Goal: Information Seeking & Learning: Check status

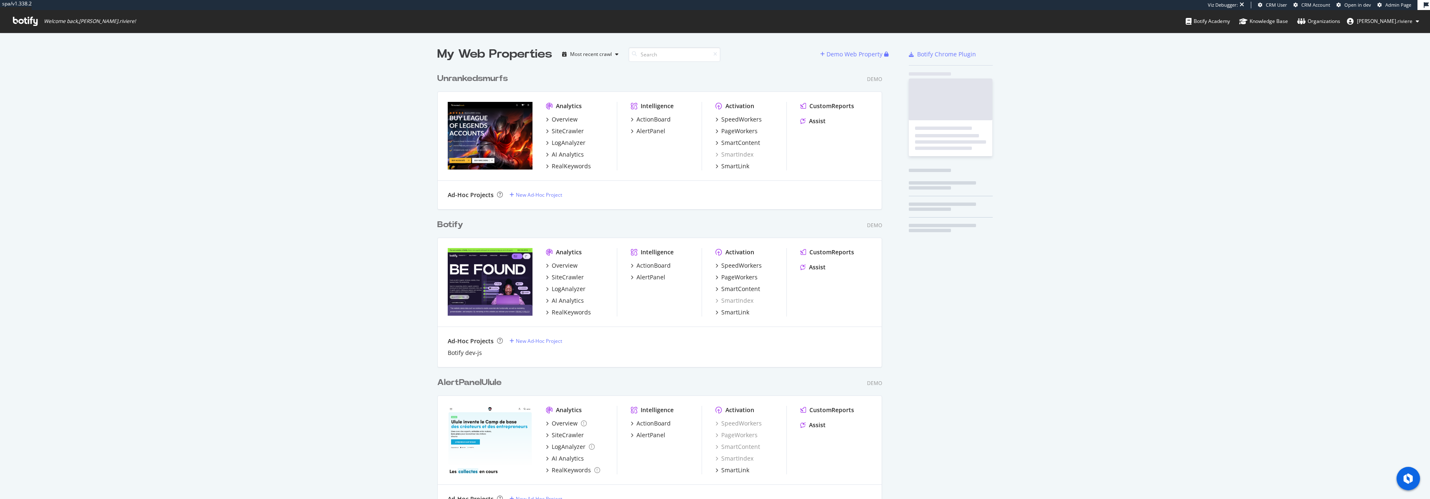
scroll to position [499, 1430]
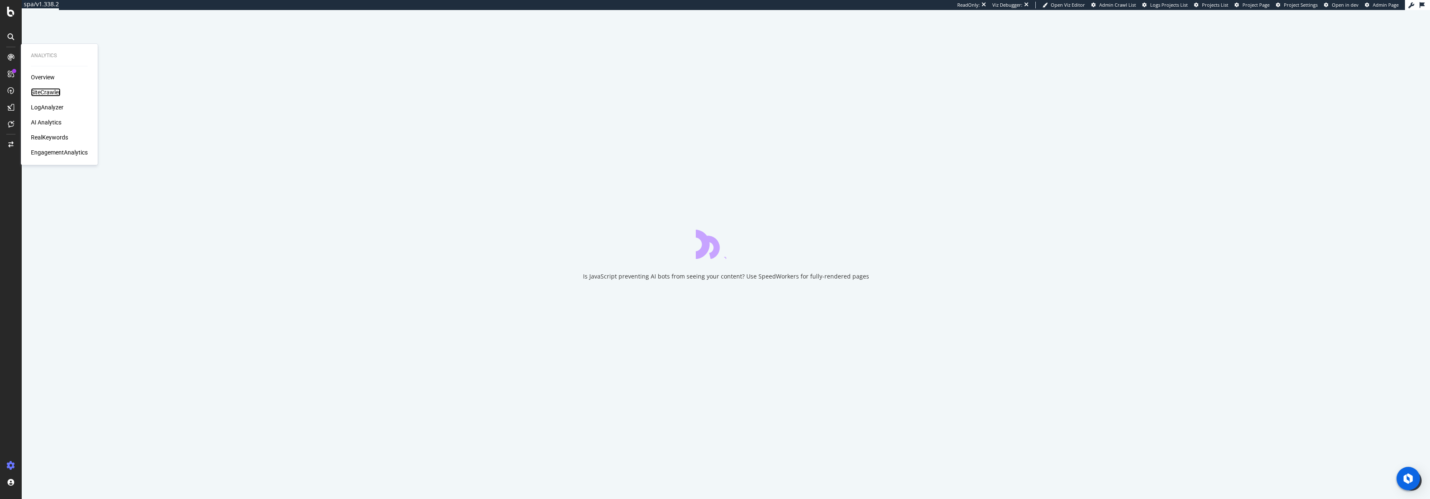
click at [43, 90] on div "SiteCrawler" at bounding box center [46, 92] width 30 height 8
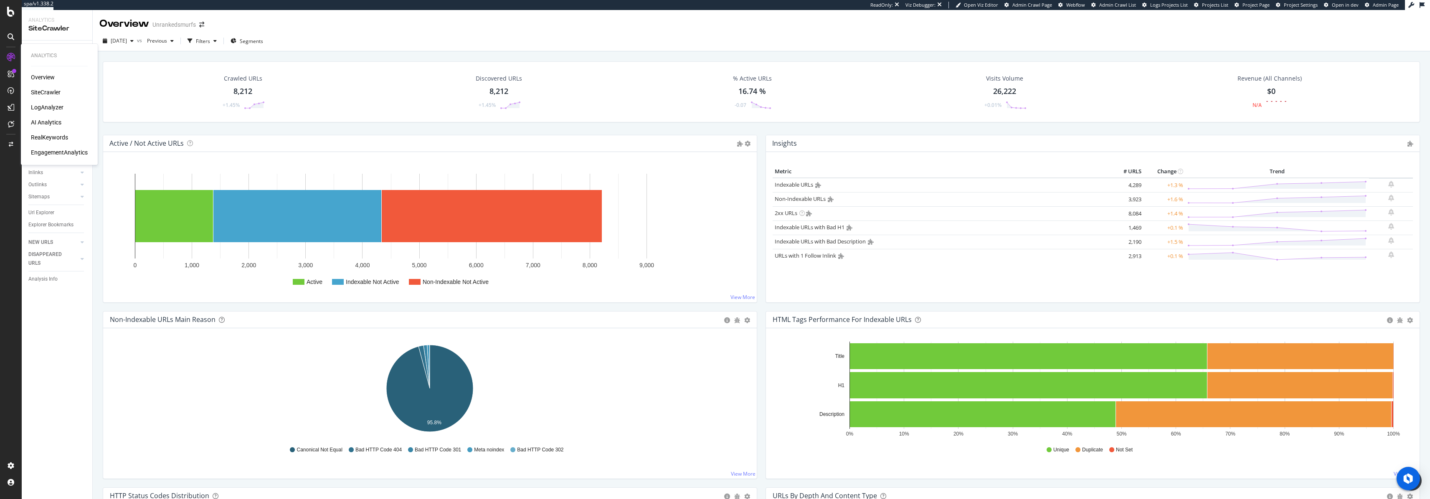
click at [56, 138] on div "RealKeywords" at bounding box center [49, 137] width 37 height 8
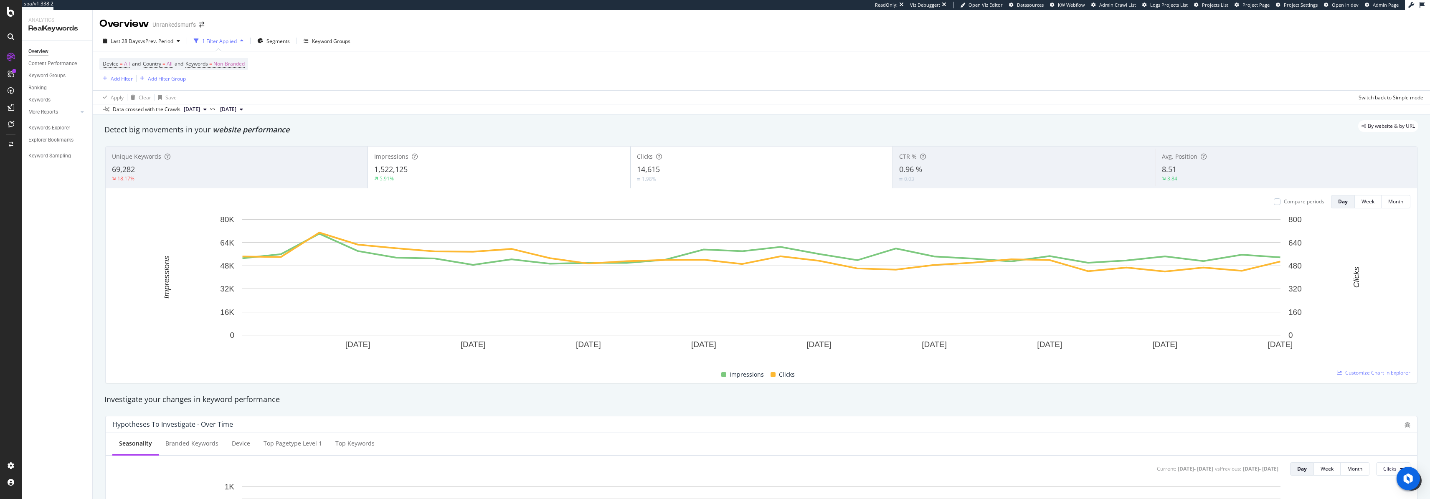
click at [210, 109] on button "[DATE]" at bounding box center [195, 109] width 30 height 10
click at [236, 138] on div "8.2K URLs" at bounding box center [245, 138] width 23 height 8
click at [178, 41] on div "button" at bounding box center [178, 40] width 10 height 5
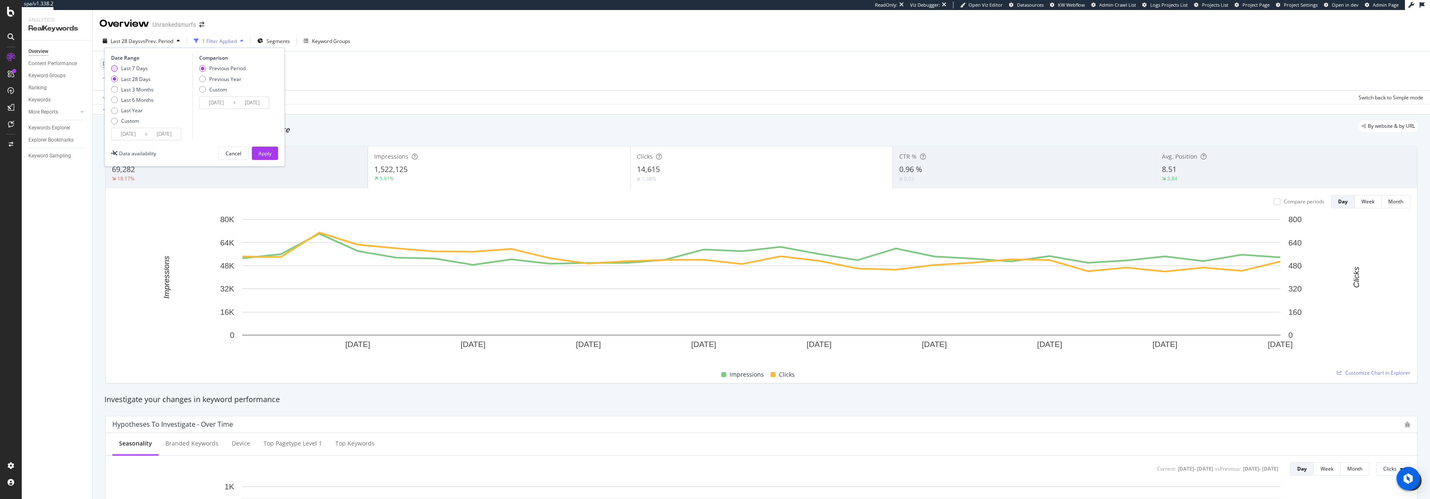
click at [137, 67] on div "Last 7 Days" at bounding box center [134, 68] width 27 height 7
type input "[DATE]"
click at [265, 152] on div "Apply" at bounding box center [265, 153] width 13 height 7
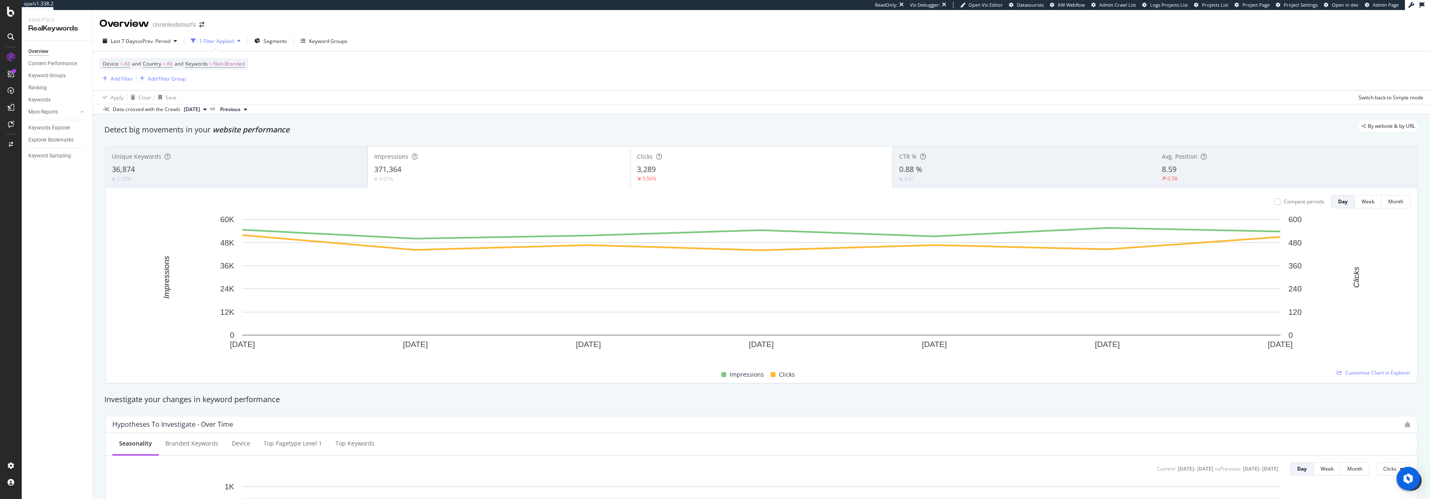
click at [135, 110] on div "Data crossed with the Crawls" at bounding box center [147, 110] width 68 height 8
click at [177, 41] on icon "button" at bounding box center [175, 40] width 3 height 5
click at [305, 62] on div "Device = All and Country = All and Keywords = Non-Branded Add Filter Add Filter…" at bounding box center [761, 70] width 1324 height 39
click at [10, 55] on icon at bounding box center [11, 57] width 8 height 8
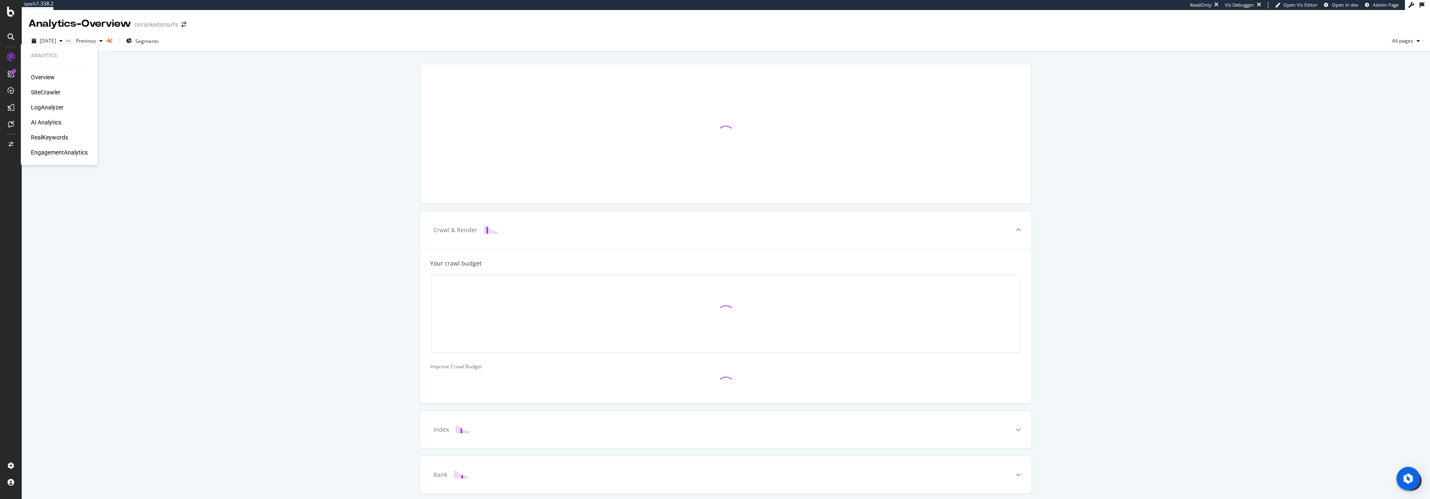
click at [45, 76] on div "Overview" at bounding box center [43, 77] width 24 height 8
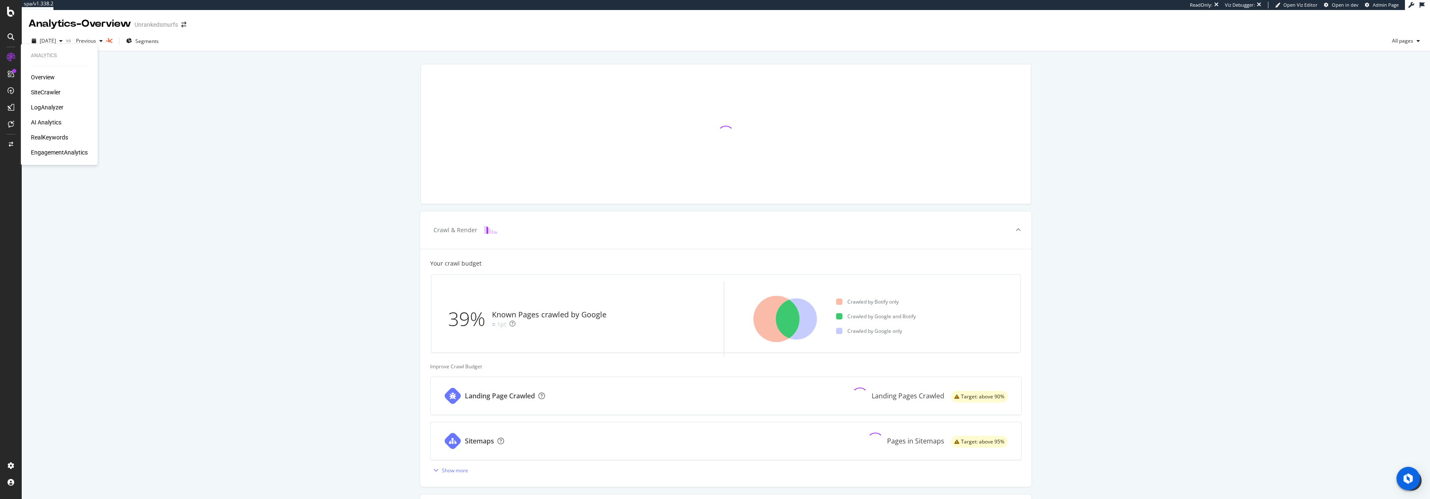
click at [42, 90] on div "SiteCrawler" at bounding box center [46, 92] width 30 height 8
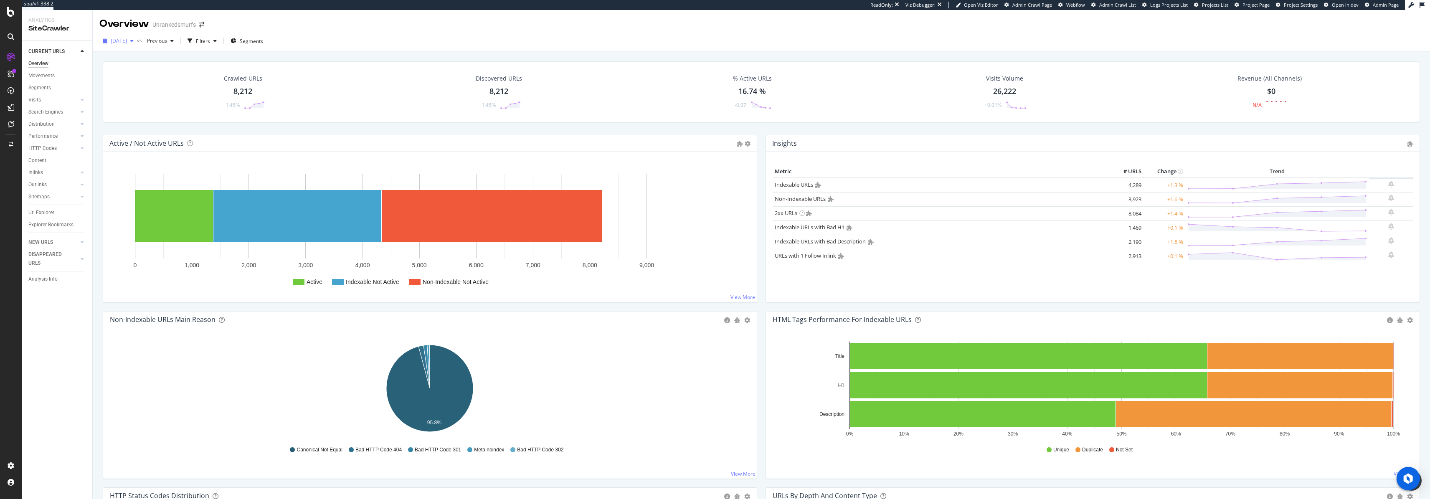
click at [134, 41] on icon "button" at bounding box center [131, 40] width 3 height 5
click at [150, 76] on div "[DATE] 8.2K URLs" at bounding box center [154, 71] width 99 height 12
drag, startPoint x: 457, startPoint y: 77, endPoint x: 573, endPoint y: 150, distance: 136.0
click at [494, 135] on div "Active / Not Active URLs Show API Requests Chart (by Value) Chart (by Percentag…" at bounding box center [430, 143] width 654 height 17
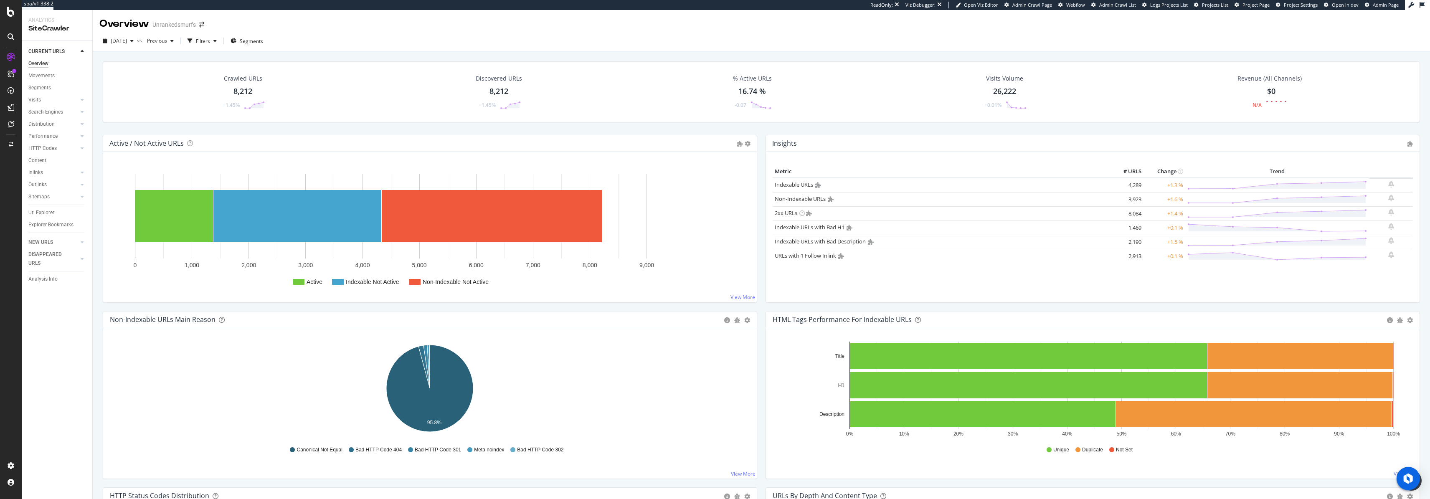
click at [303, 129] on div "Crawled URLs 8,212 +1.45% Discovered URLs 8,212 +1.45% % Active URLs 16.74 % -0…" at bounding box center [762, 98] width 1326 height 74
drag, startPoint x: 215, startPoint y: 66, endPoint x: 394, endPoint y: 157, distance: 201.4
click at [394, 157] on div "Crawled URLs 8,212 +1.45% Discovered URLs 8,212 +1.45% % Active URLs 16.74 % -0…" at bounding box center [761, 295] width 1337 height 489
click at [296, 135] on div "Active / Not Active URLs Show API Requests Chart (by Value) Chart (by Percentag…" at bounding box center [430, 143] width 654 height 17
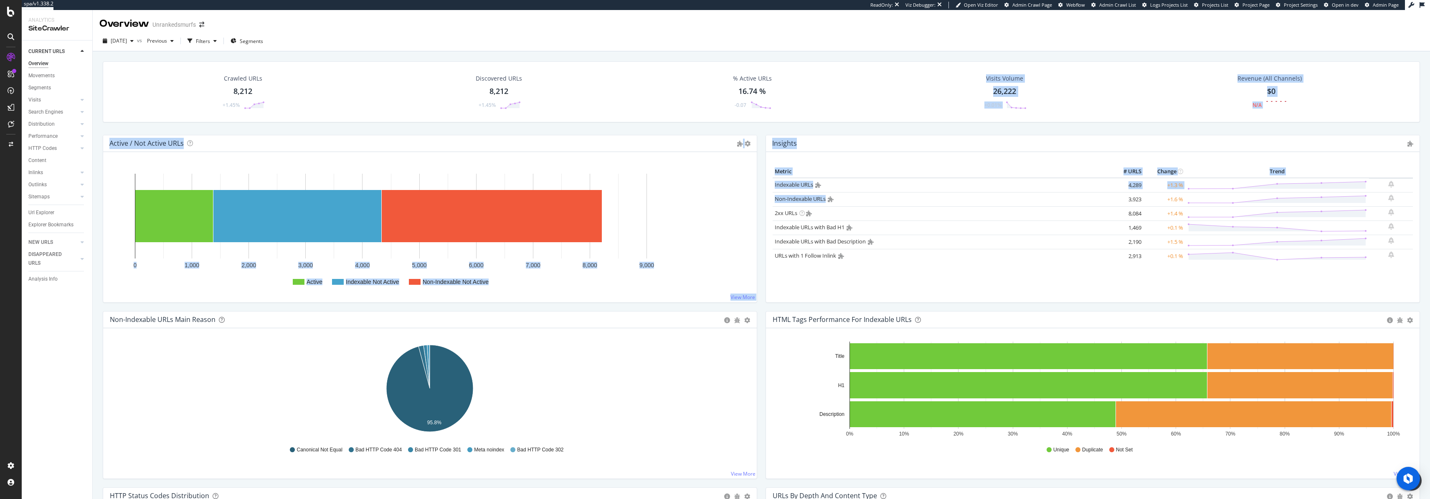
drag, startPoint x: 801, startPoint y: 133, endPoint x: 872, endPoint y: 218, distance: 111.2
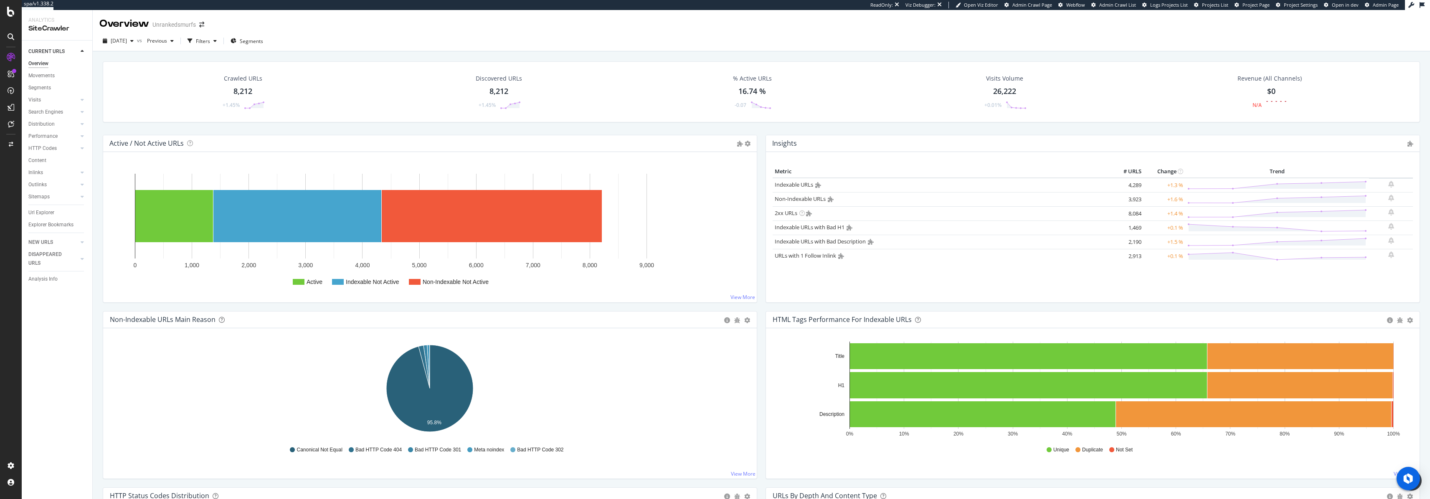
click at [559, 132] on div "Crawled URLs 8,212 +1.45% Discovered URLs 8,212 +1.45% % Active URLs 16.74 % -0…" at bounding box center [762, 98] width 1326 height 74
click at [404, 41] on div "[DATE] vs Previous Filters Segments" at bounding box center [761, 42] width 1337 height 17
